Goal: Task Accomplishment & Management: Manage account settings

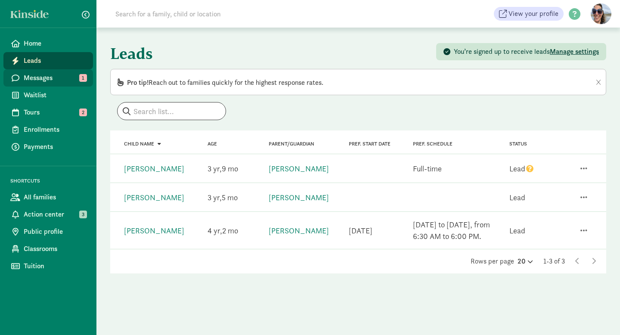
drag, startPoint x: 0, startPoint y: 0, endPoint x: 46, endPoint y: 79, distance: 91.6
click at [46, 79] on span "Messages" at bounding box center [55, 78] width 62 height 10
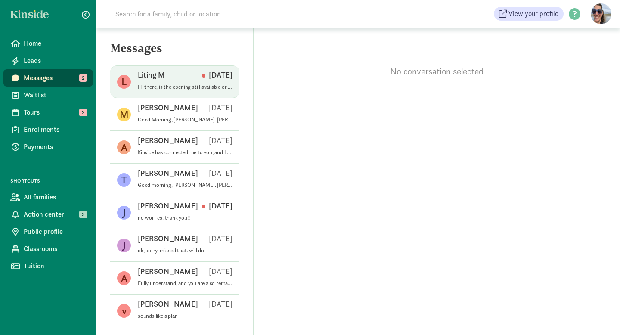
click at [167, 86] on p "Hi there, is the opening still available or has it been filled? My son just tur…" at bounding box center [185, 86] width 95 height 7
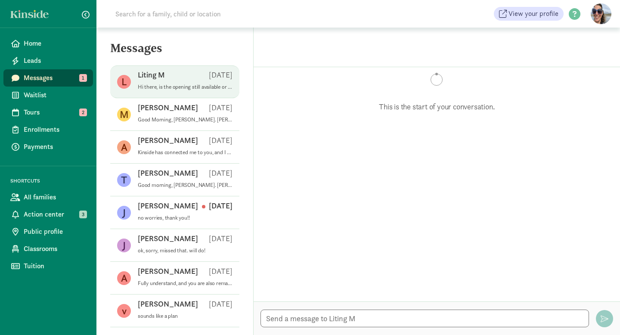
scroll to position [206, 0]
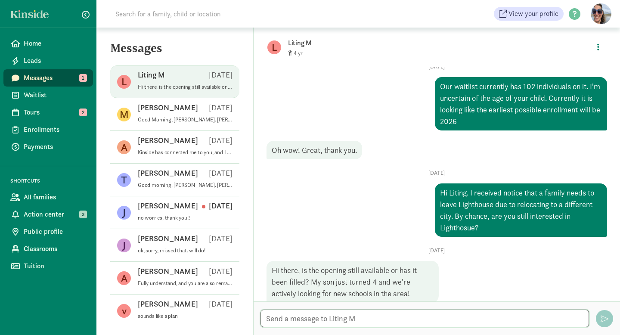
click at [314, 319] on textarea at bounding box center [424, 318] width 328 height 18
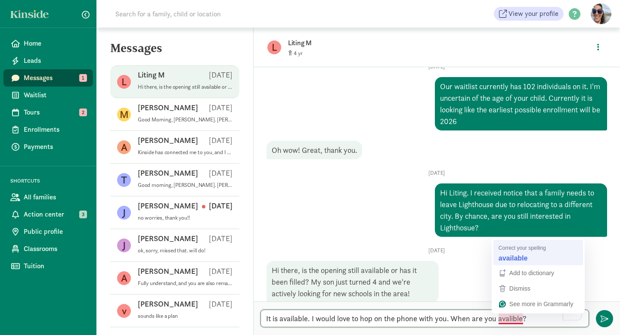
type textarea "It is available. I would love to hop on the phone with you. When are you availa…"
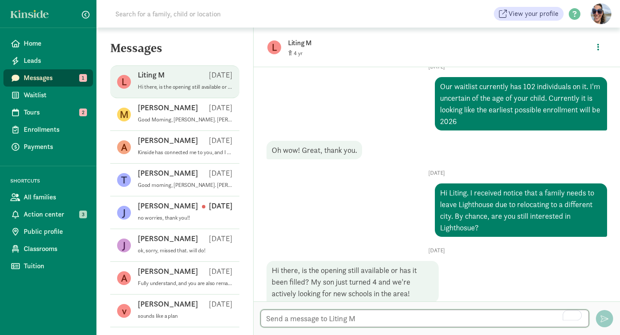
scroll to position [246, 0]
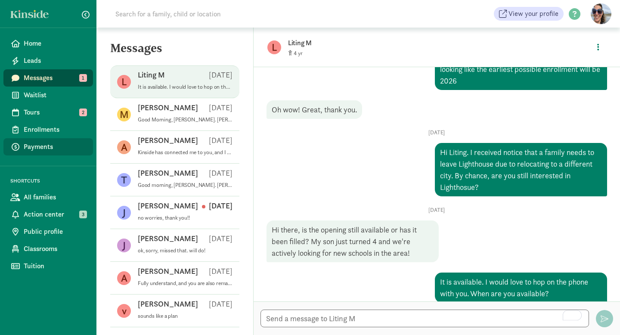
click at [34, 146] on span "Payments" at bounding box center [55, 147] width 62 height 10
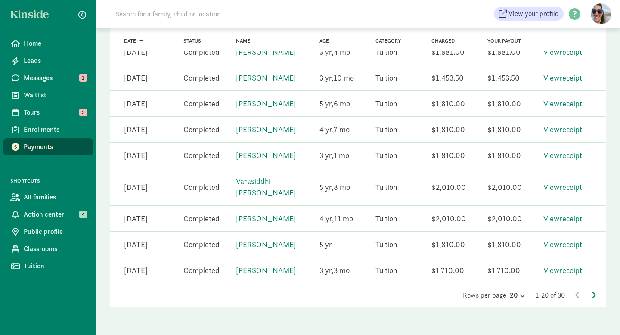
scroll to position [492, 0]
click at [595, 293] on iframe "To enrich screen reader interactions, please activate Accessibility in Grammarl…" at bounding box center [598, 313] width 43 height 41
click at [593, 293] on icon at bounding box center [593, 294] width 4 height 7
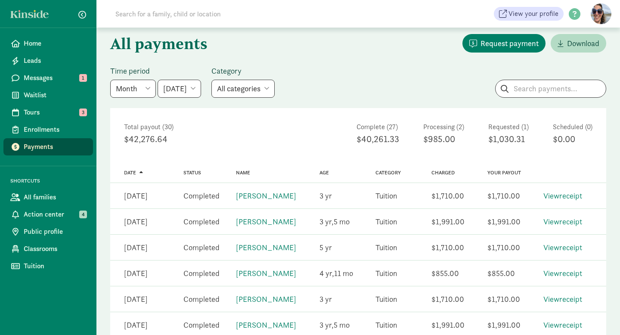
scroll to position [43, 0]
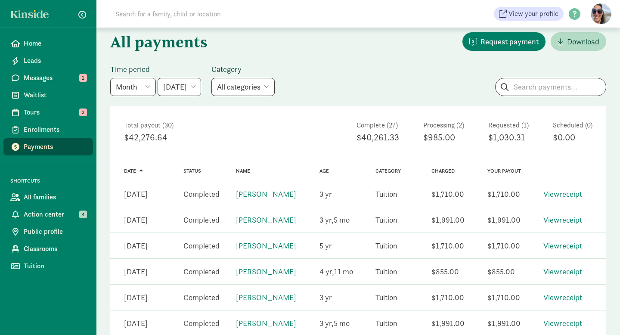
click at [201, 85] on select "May 2025 June 2025 July 2025 August 2025 September 2025 October 2025 November 2…" at bounding box center [178, 87] width 43 height 18
select select "2025-09-01"
click at [157, 78] on select "May 2025 June 2025 July 2025 August 2025 September 2025 October 2025 November 2…" at bounding box center [178, 87] width 43 height 18
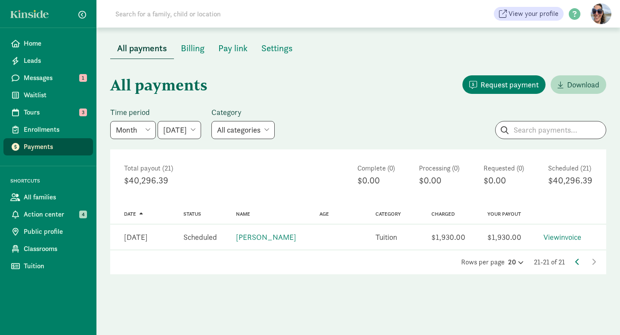
scroll to position [0, 0]
click at [576, 262] on icon at bounding box center [577, 261] width 4 height 7
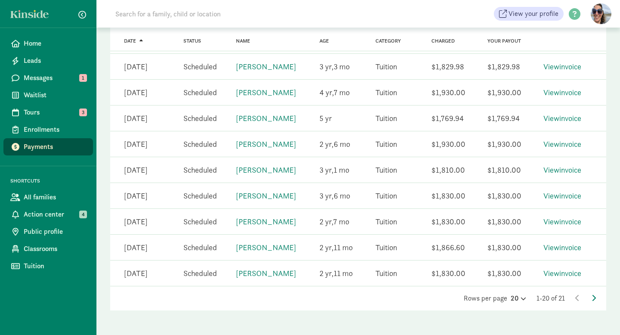
scroll to position [469, 0]
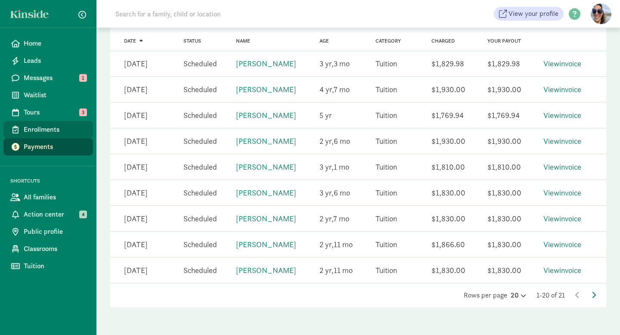
click at [47, 131] on span "Enrollments" at bounding box center [55, 129] width 62 height 10
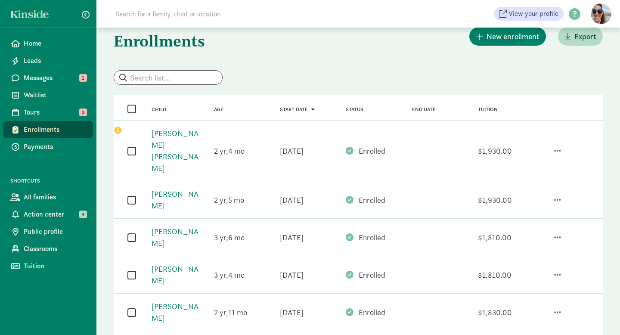
scroll to position [29, 0]
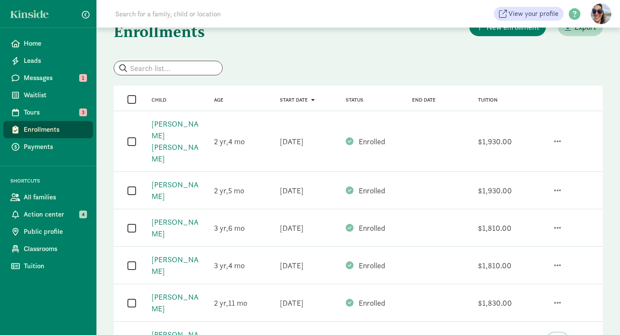
click at [558, 334] on span "button" at bounding box center [557, 340] width 7 height 8
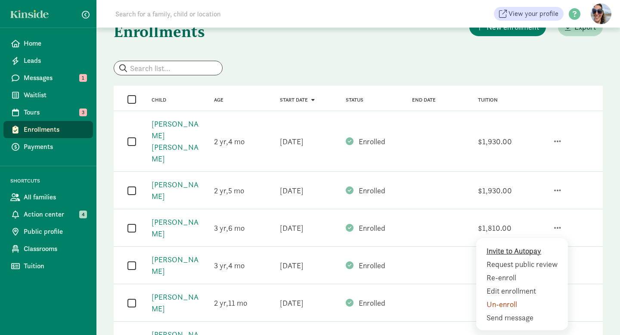
click at [529, 258] on div "Invite to Autopay" at bounding box center [523, 264] width 74 height 12
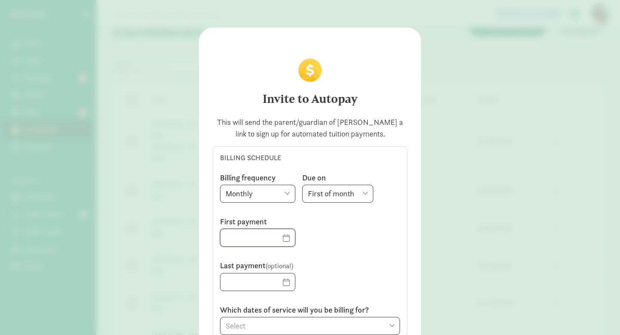
click at [286, 236] on input "text" at bounding box center [257, 237] width 74 height 17
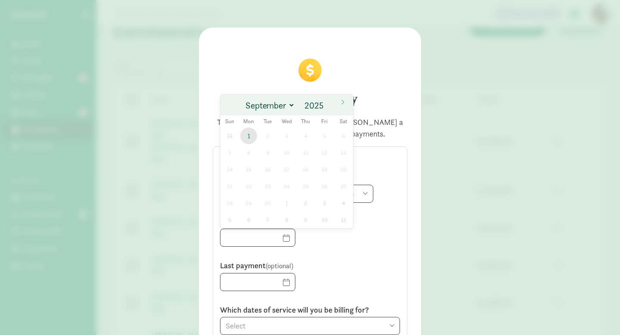
click at [249, 134] on span "1" at bounding box center [248, 135] width 17 height 17
type input "09/01/2025"
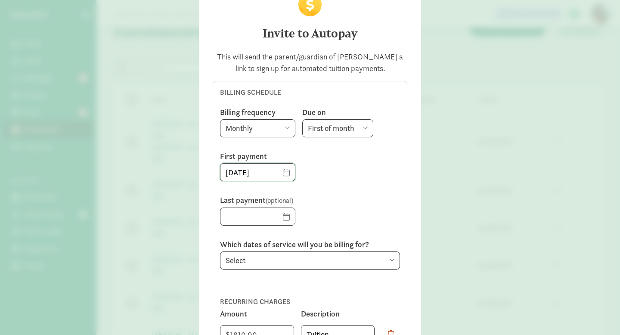
scroll to position [68, 0]
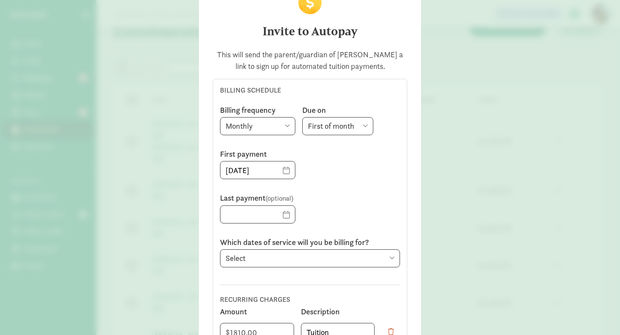
click at [293, 256] on select "Select Previous period (8/1/2025 - 8/31/2025) Current period (9/1/2025 - 9/30/2…" at bounding box center [310, 258] width 180 height 18
select select "09/01/2025"
click at [220, 249] on select "Select Previous period (8/1/2025 - 8/31/2025) Current period (9/1/2025 - 9/30/2…" at bounding box center [310, 258] width 180 height 18
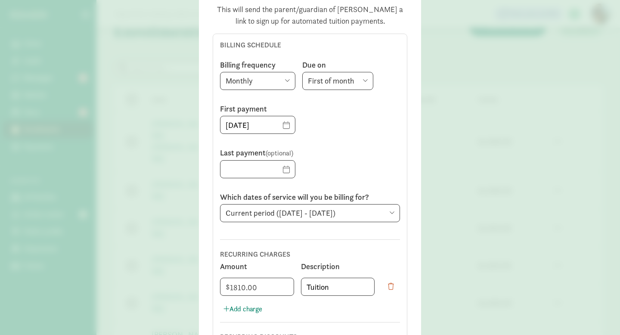
scroll to position [140, 0]
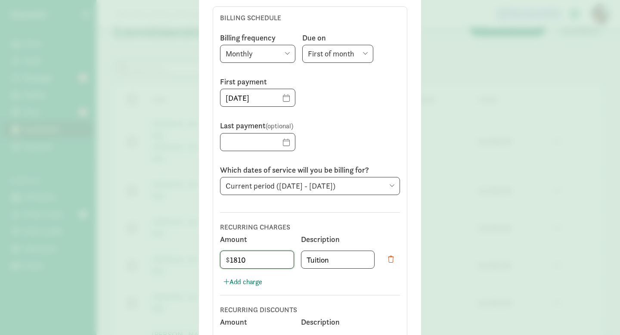
click at [264, 259] on input "1810" at bounding box center [256, 259] width 73 height 17
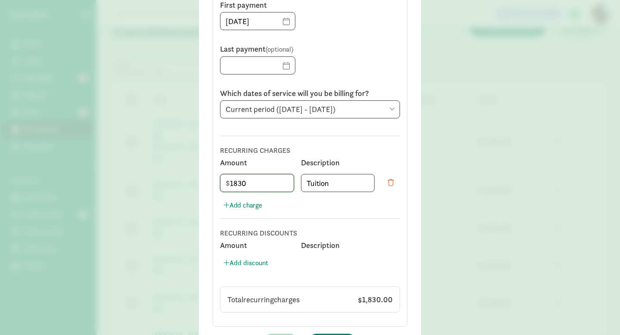
scroll to position [243, 0]
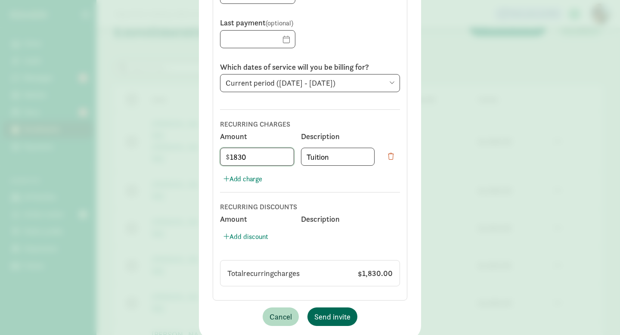
type input "1830"
click at [339, 320] on span "Send invite" at bounding box center [332, 317] width 36 height 12
